Goal: Register for event/course

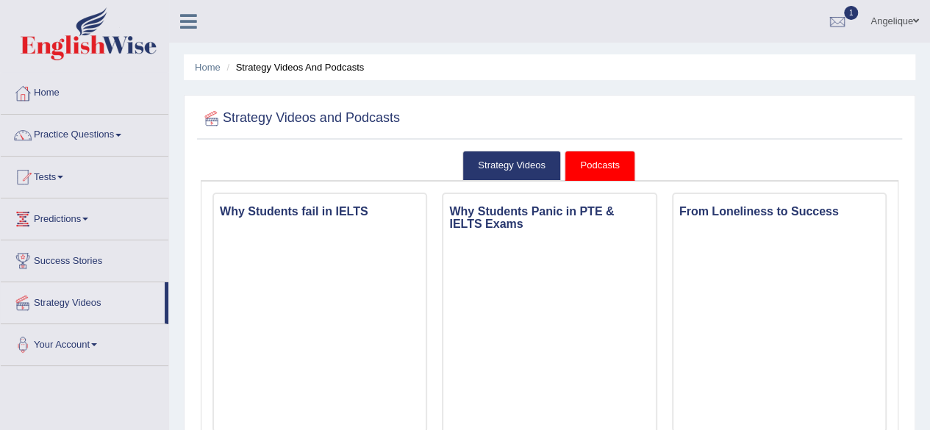
click at [62, 174] on link "Tests" at bounding box center [85, 175] width 168 height 37
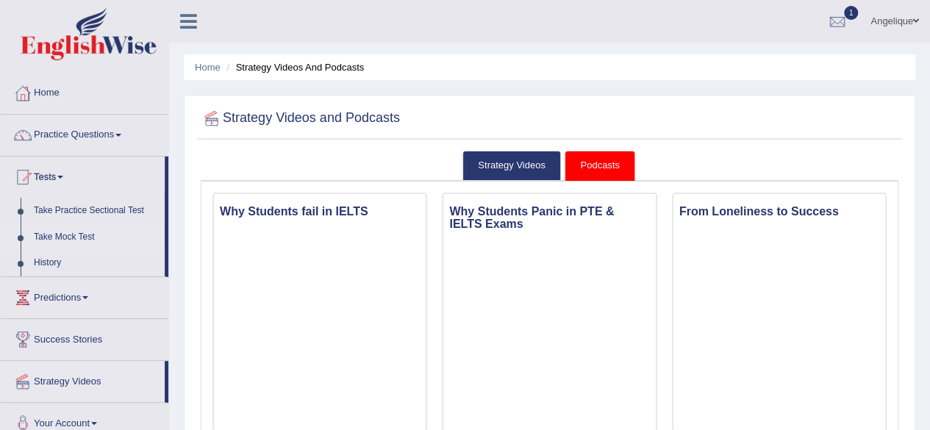
click at [79, 233] on link "Take Mock Test" at bounding box center [95, 237] width 137 height 26
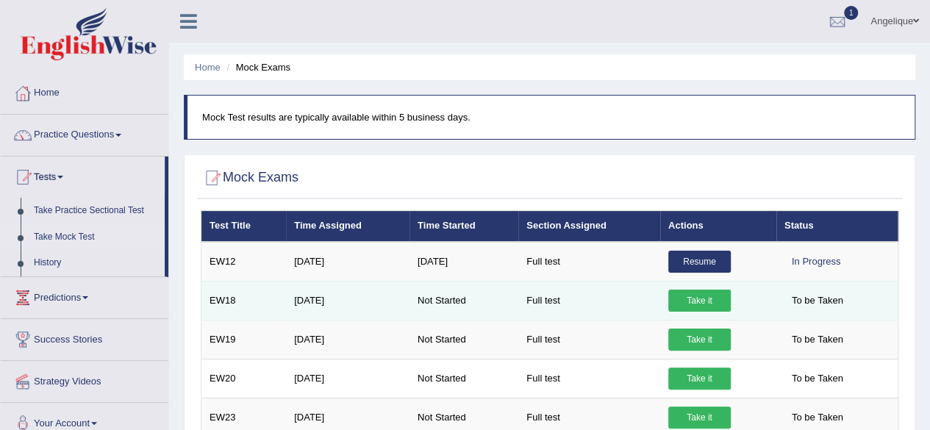
click at [697, 298] on link "Take it" at bounding box center [699, 301] width 62 height 22
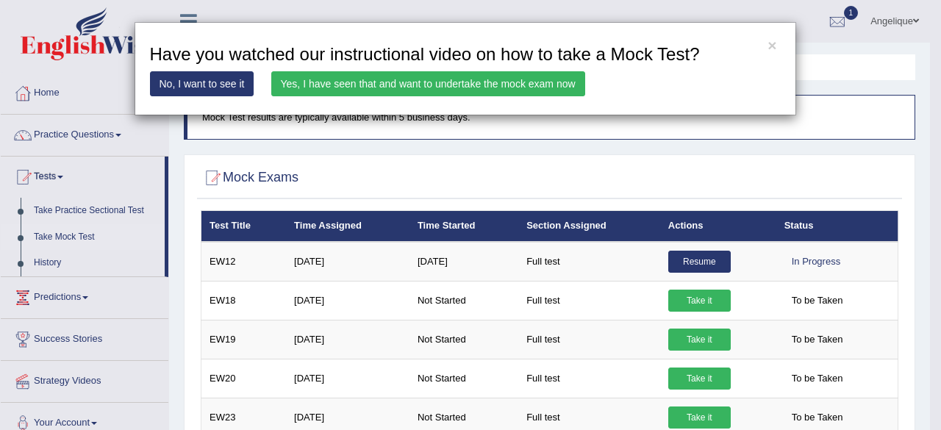
click at [390, 82] on link "Yes, I have seen that and want to undertake the mock exam now" at bounding box center [428, 83] width 314 height 25
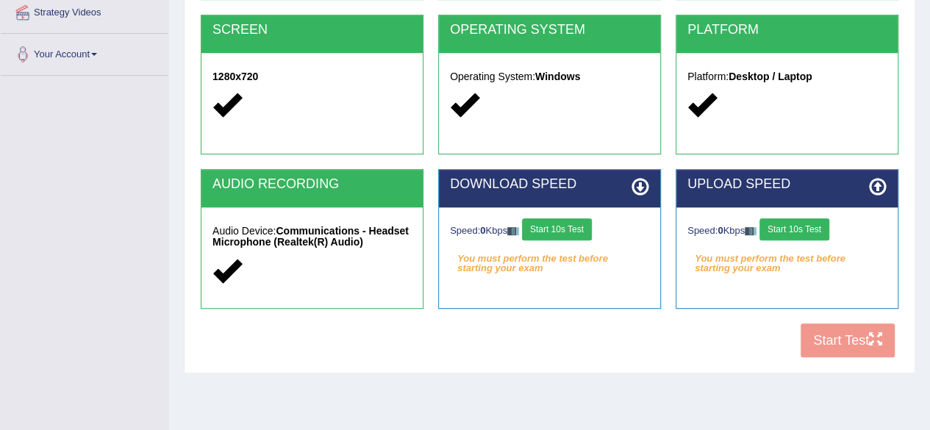
scroll to position [293, 0]
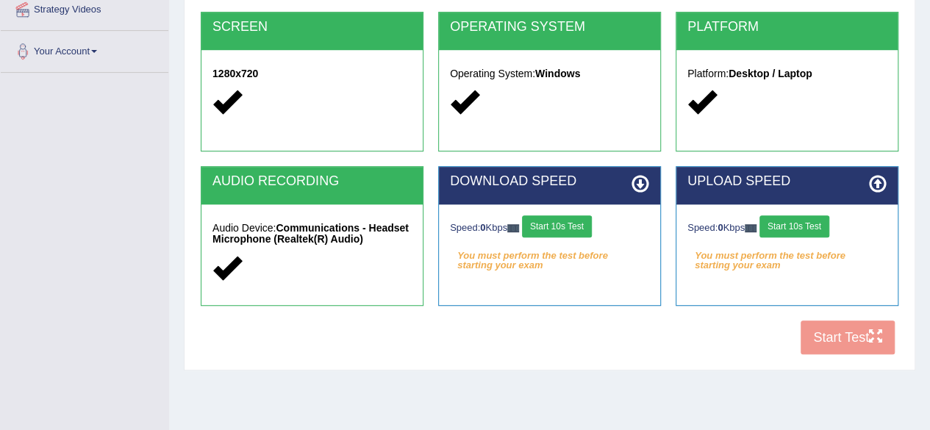
click at [548, 220] on button "Start 10s Test" at bounding box center [557, 226] width 70 height 22
click at [794, 220] on button "Start 10s Test" at bounding box center [794, 226] width 70 height 22
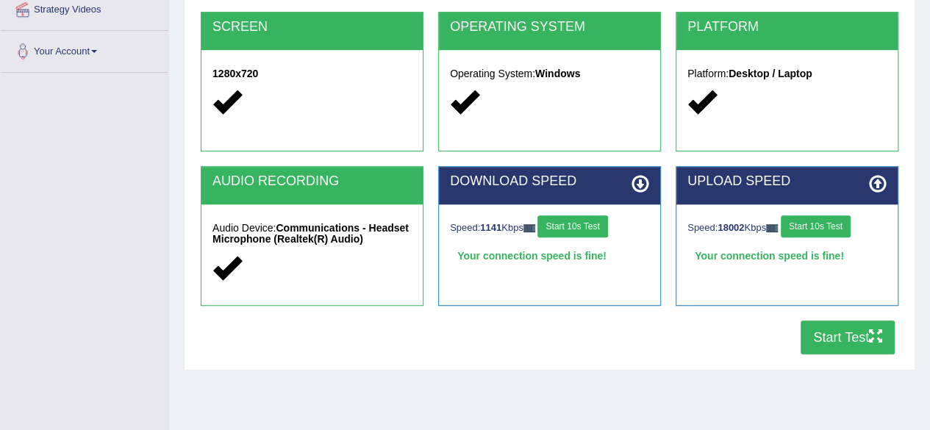
click at [850, 344] on button "Start Test" at bounding box center [847, 337] width 94 height 34
